Goal: Information Seeking & Learning: Learn about a topic

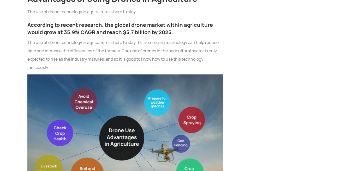
scroll to position [887, 0]
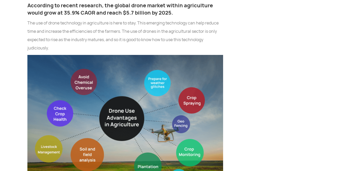
drag, startPoint x: 0, startPoint y: 0, endPoint x: 104, endPoint y: 126, distance: 163.4
click at [104, 126] on img at bounding box center [125, 125] width 196 height 140
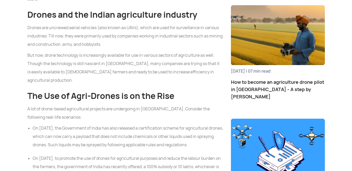
scroll to position [418, 0]
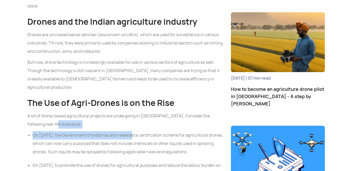
drag, startPoint x: 135, startPoint y: 93, endPoint x: 134, endPoint y: 97, distance: 3.9
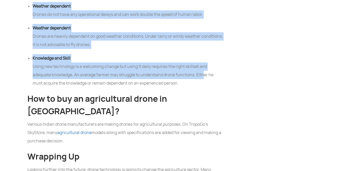
scroll to position [2401, 0]
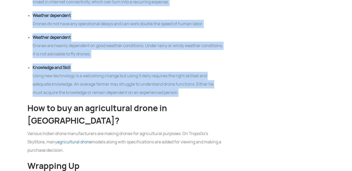
drag, startPoint x: 28, startPoint y: 67, endPoint x: 202, endPoint y: 65, distance: 174.6
copy div "The Use of Agri-Drones is on the Rise A lot of drone-based agricultural project…"
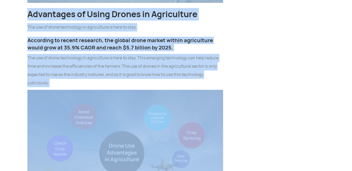
scroll to position [861, 0]
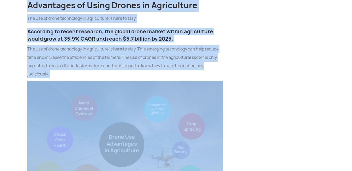
click at [181, 87] on img at bounding box center [125, 151] width 196 height 140
click at [120, 113] on img at bounding box center [125, 151] width 196 height 140
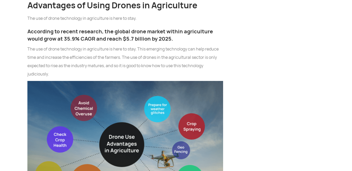
click at [143, 109] on img at bounding box center [125, 151] width 196 height 140
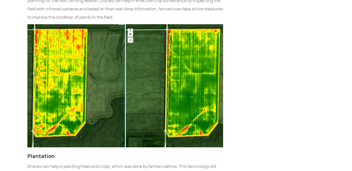
scroll to position [1175, 0]
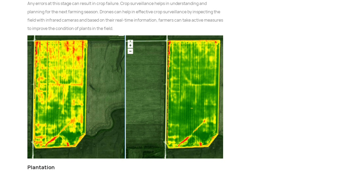
click at [89, 54] on img at bounding box center [125, 96] width 196 height 123
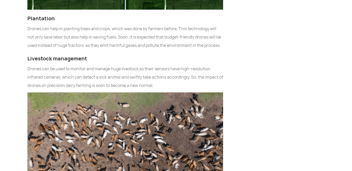
scroll to position [1383, 0]
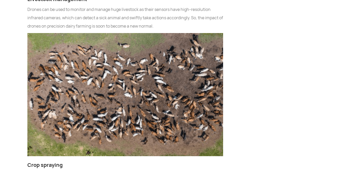
click at [124, 73] on img at bounding box center [125, 94] width 196 height 123
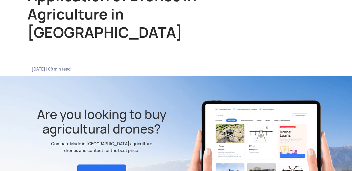
scroll to position [52, 0]
